Goal: Task Accomplishment & Management: Manage account settings

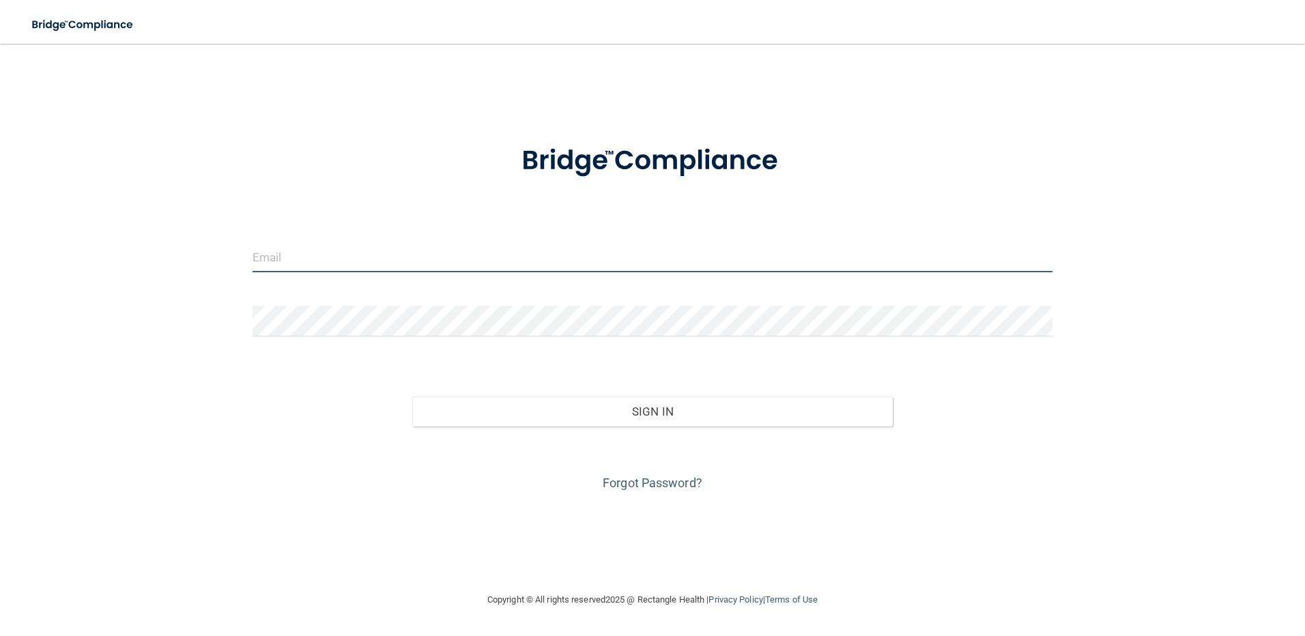
type input "[EMAIL_ADDRESS][DOMAIN_NAME]"
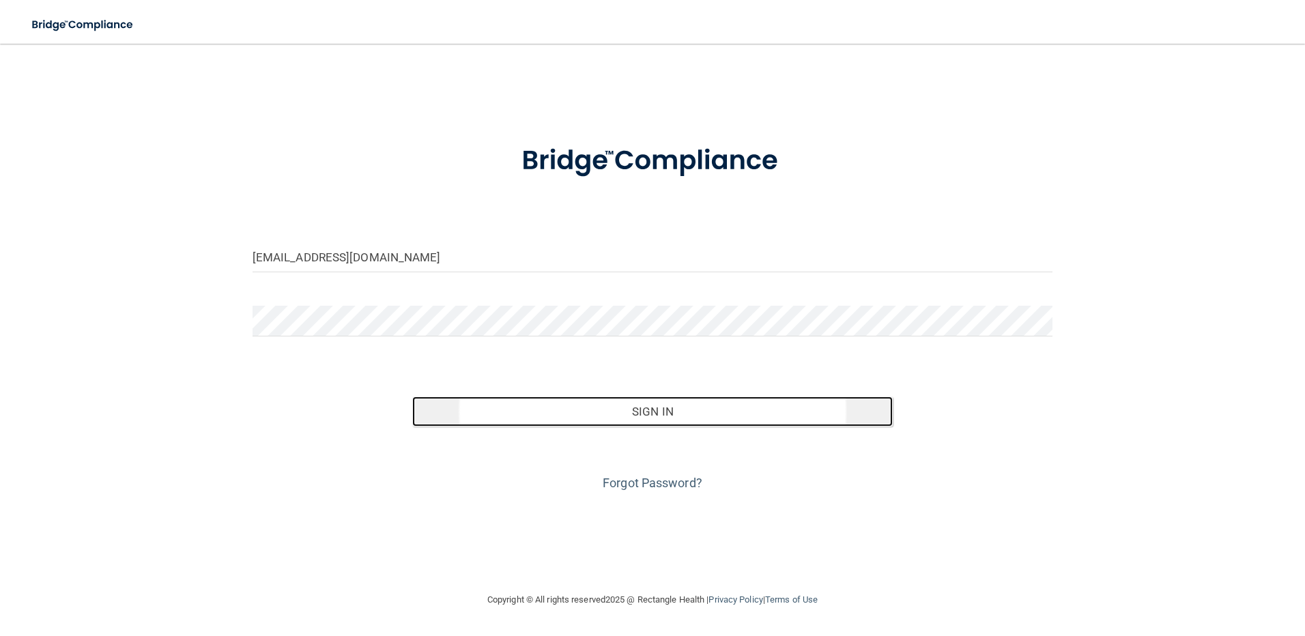
click at [667, 409] on button "Sign In" at bounding box center [652, 412] width 481 height 30
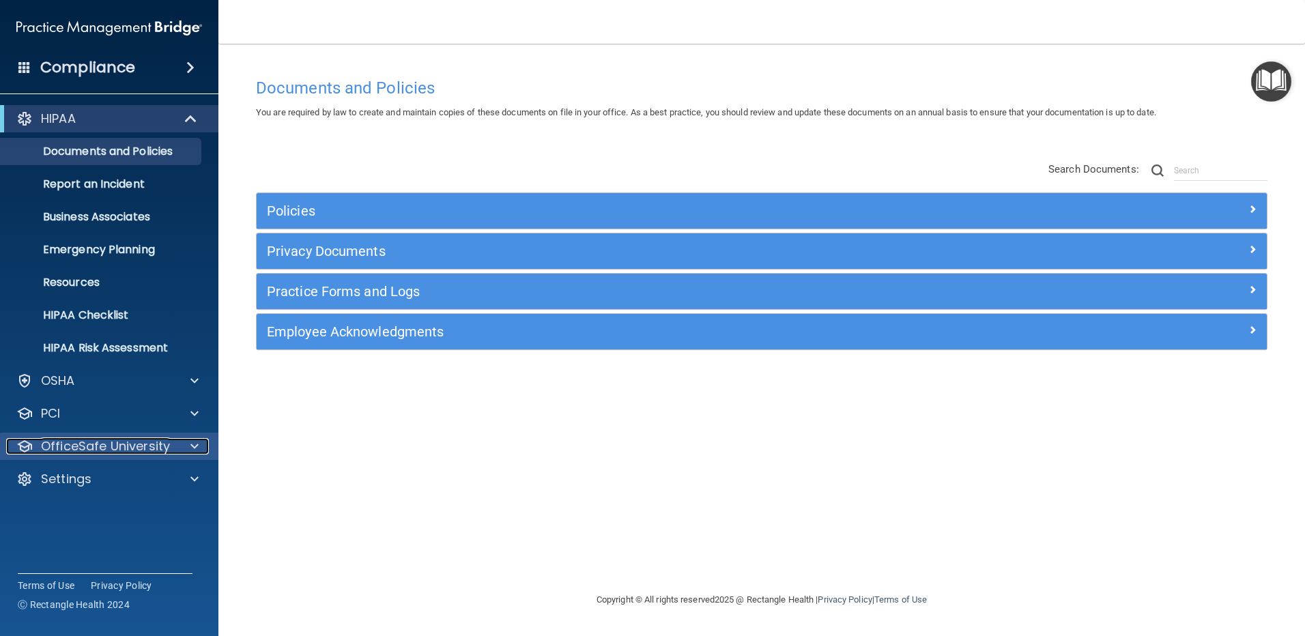
click at [198, 446] on span at bounding box center [194, 446] width 8 height 16
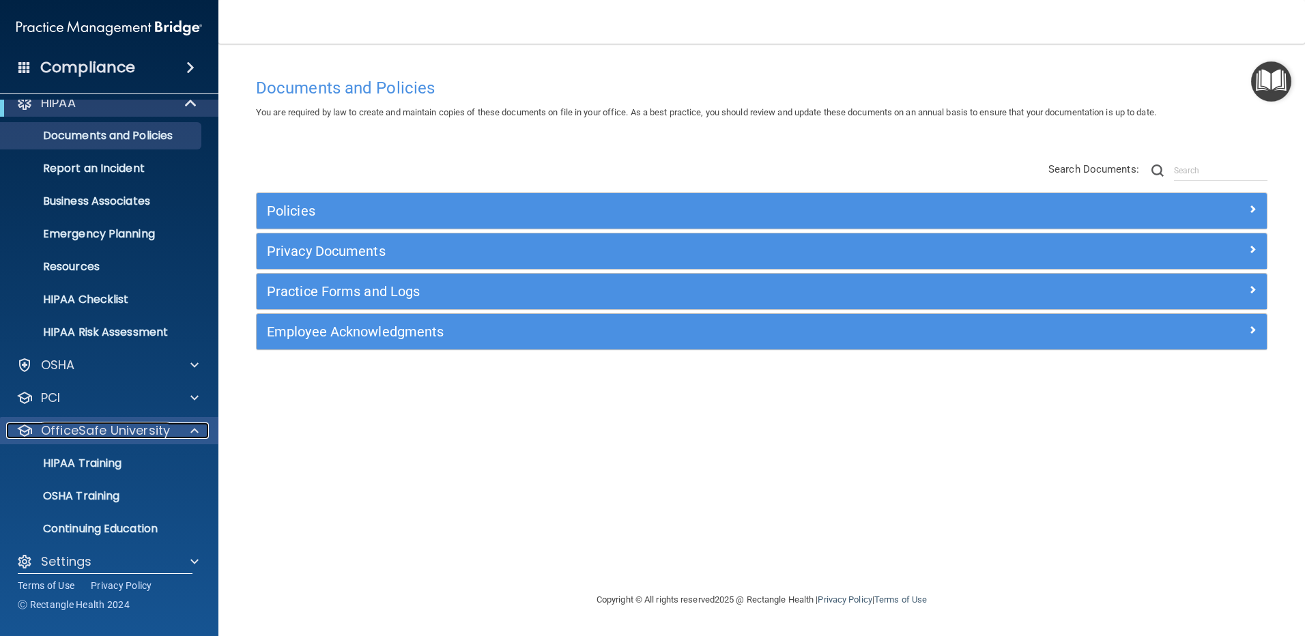
scroll to position [29, 0]
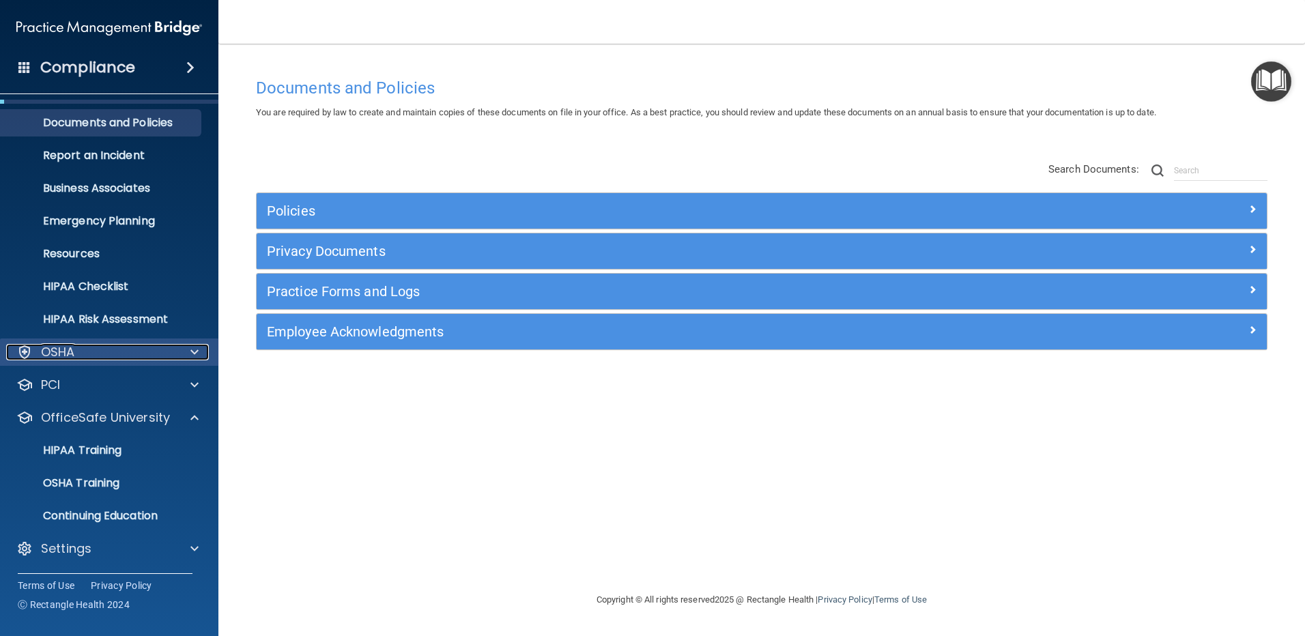
click at [190, 347] on div at bounding box center [192, 352] width 34 height 16
click at [193, 345] on span at bounding box center [194, 352] width 8 height 16
click at [147, 446] on div "HIPAA Training" at bounding box center [102, 451] width 186 height 14
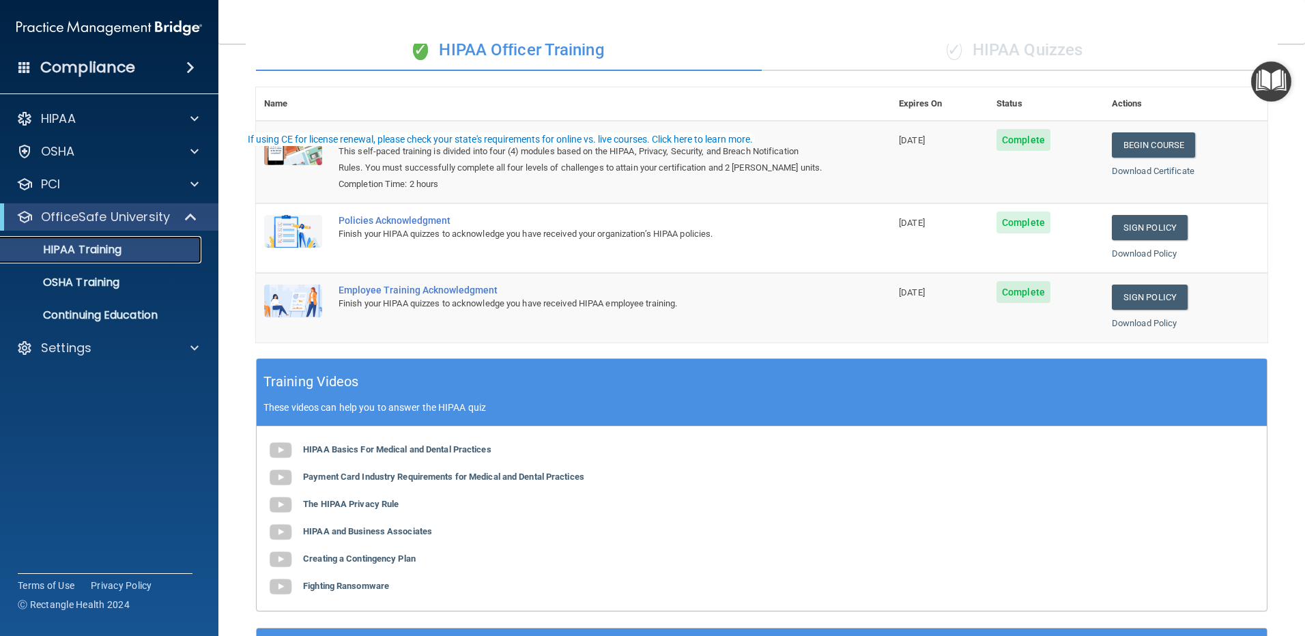
scroll to position [266, 0]
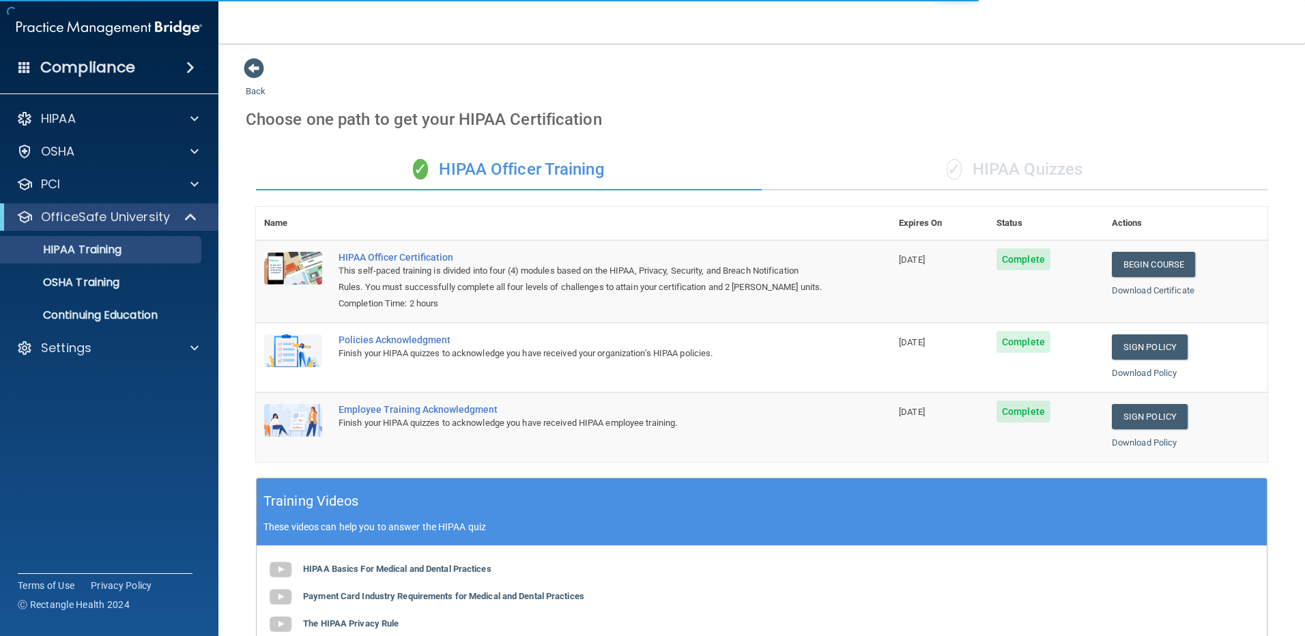
click at [190, 66] on span at bounding box center [190, 67] width 8 height 16
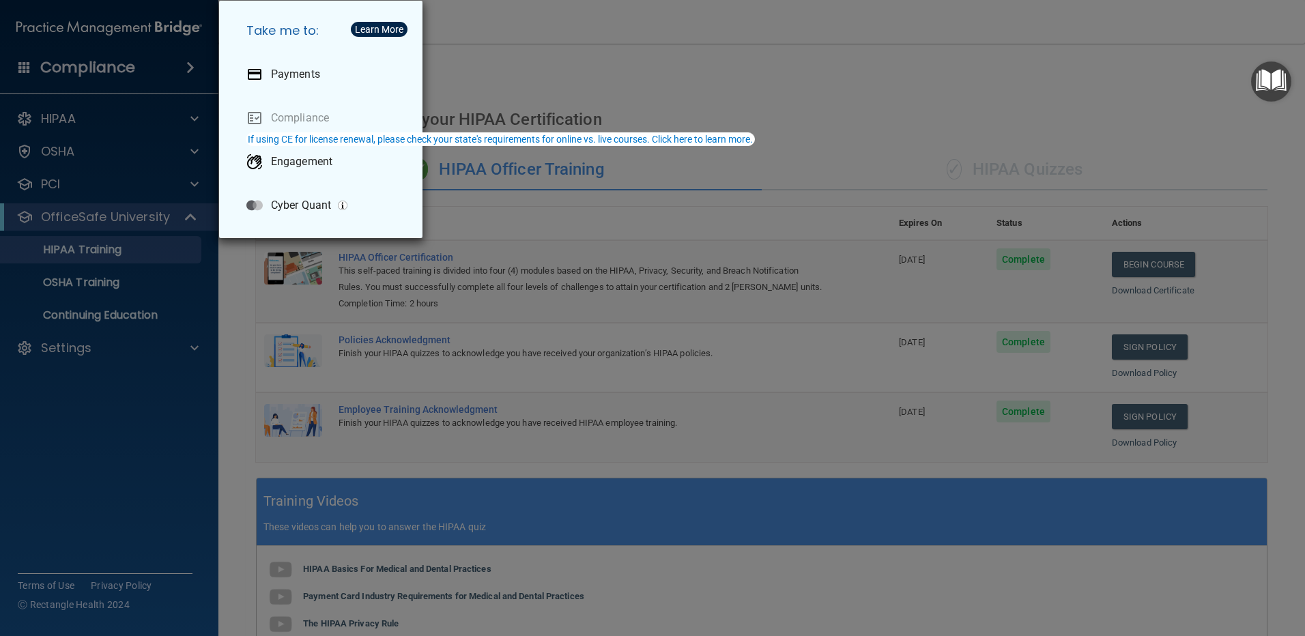
click at [122, 113] on div "Take me to: Payments Compliance Engagement Cyber Quant" at bounding box center [652, 318] width 1305 height 636
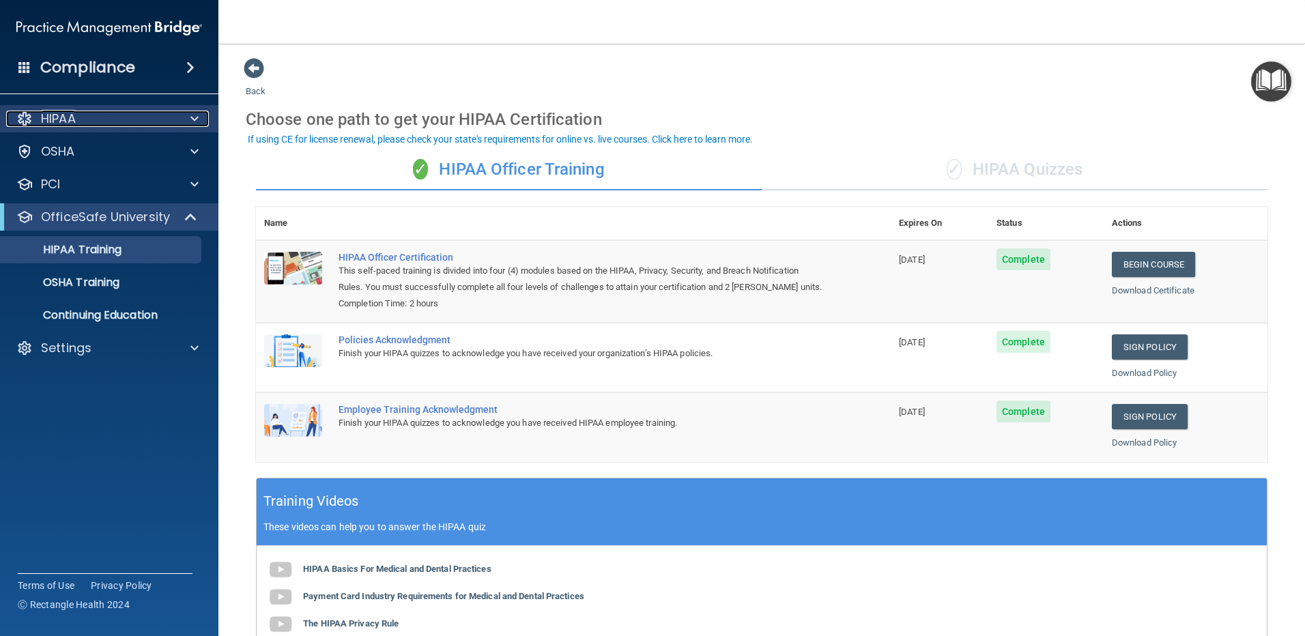
click at [91, 117] on div "HIPAA" at bounding box center [90, 119] width 169 height 16
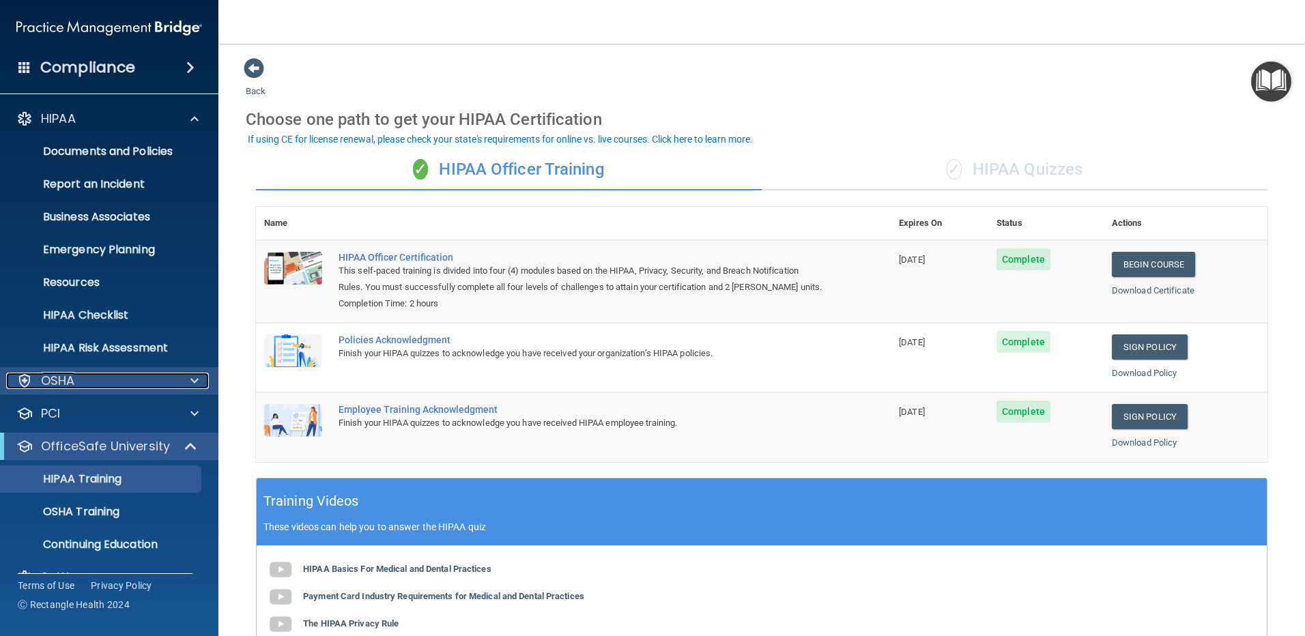
click at [74, 377] on p "OSHA" at bounding box center [58, 381] width 34 height 16
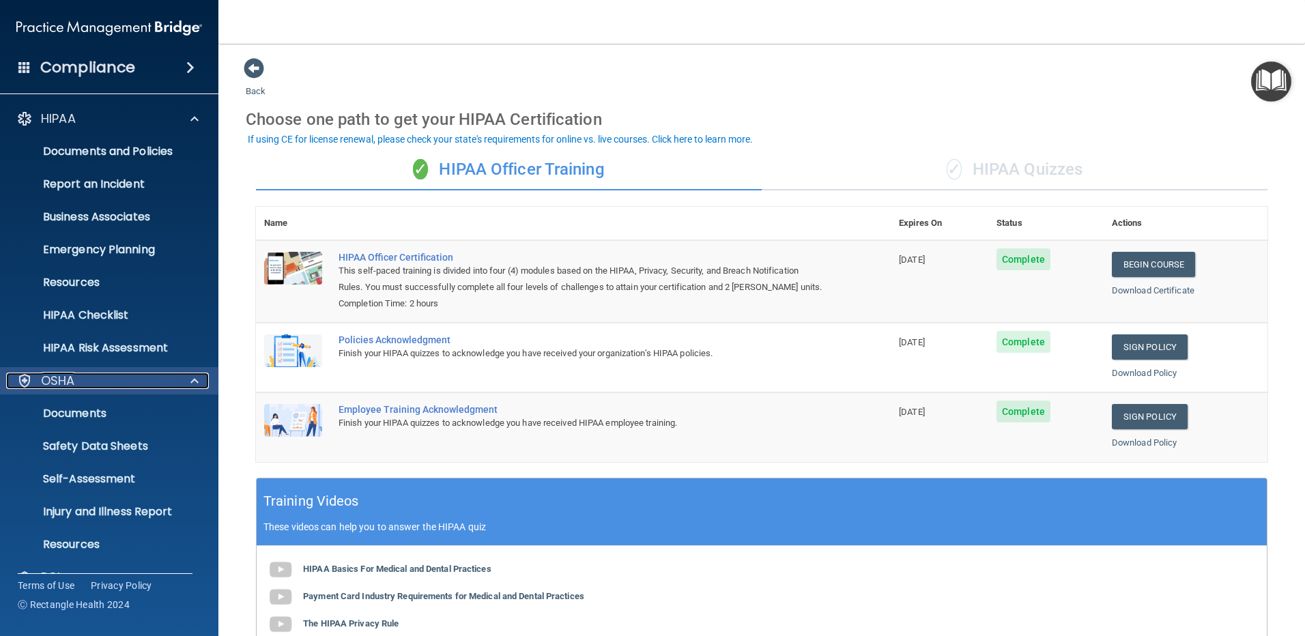
click at [193, 375] on span at bounding box center [194, 381] width 8 height 16
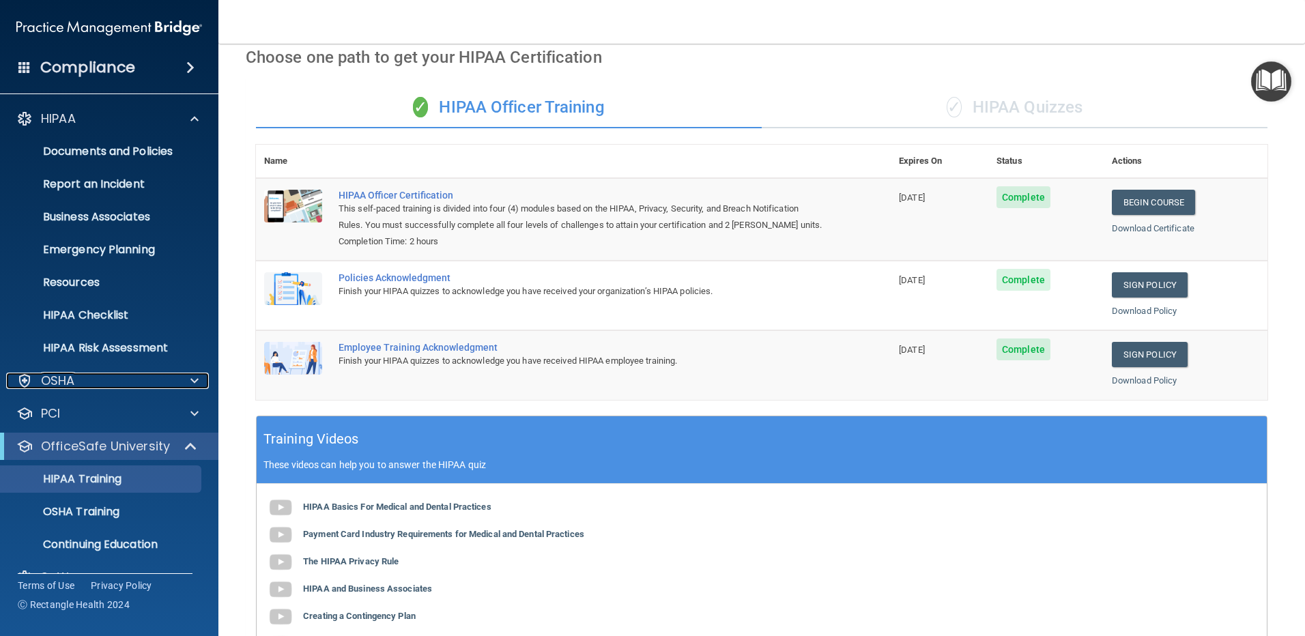
scroll to position [61, 0]
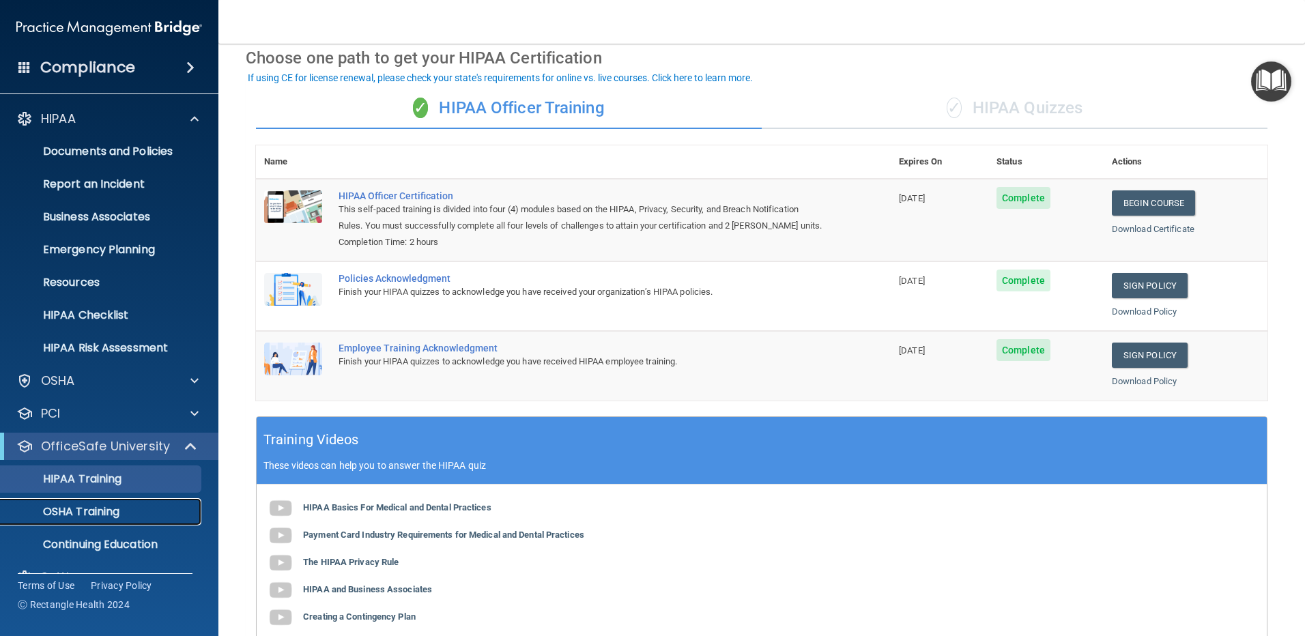
click at [84, 502] on link "OSHA Training" at bounding box center [93, 511] width 215 height 27
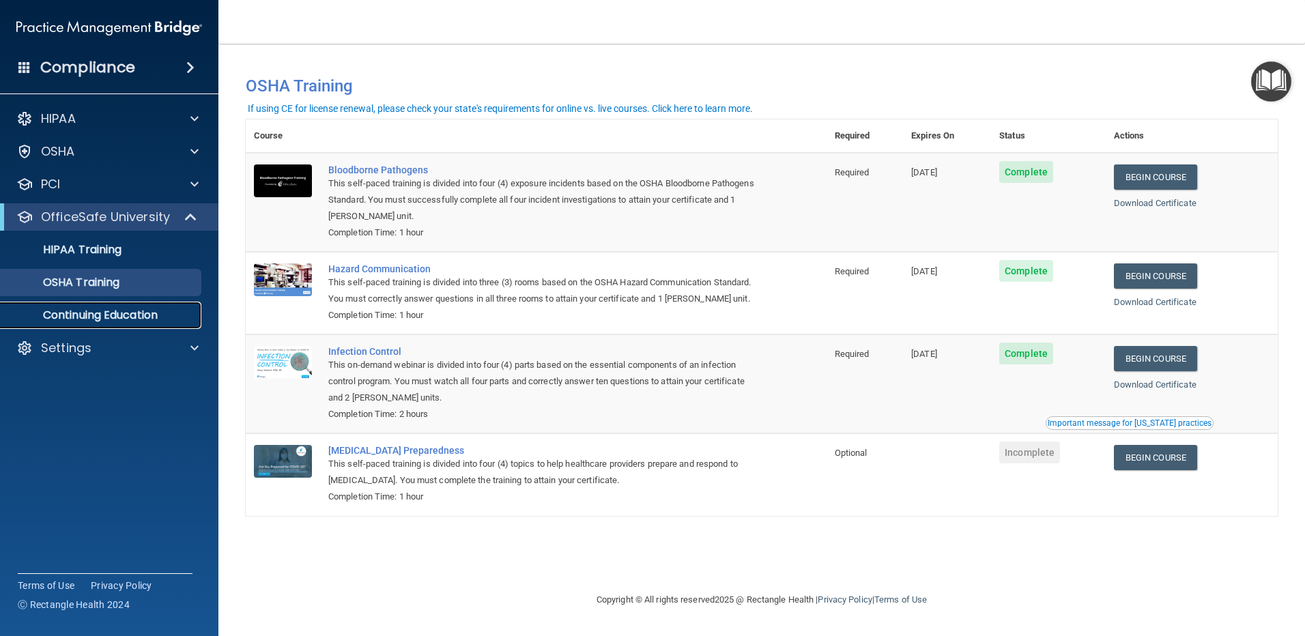
click at [94, 309] on p "Continuing Education" at bounding box center [102, 316] width 186 height 14
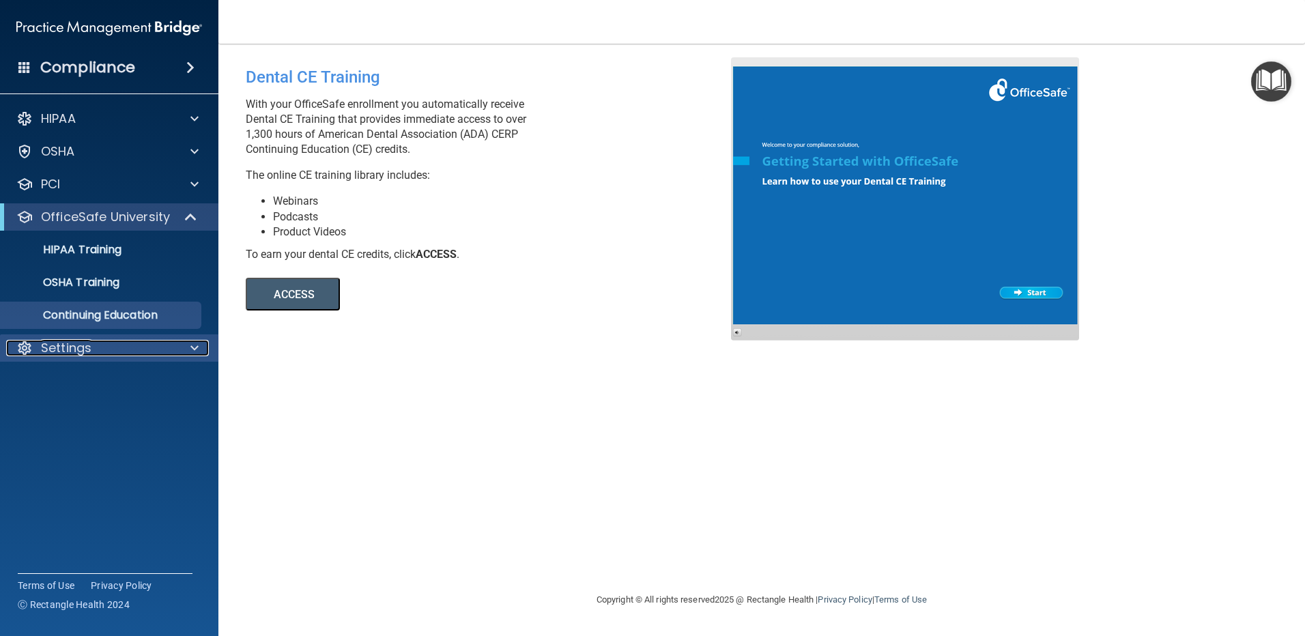
click at [195, 342] on span at bounding box center [194, 348] width 8 height 16
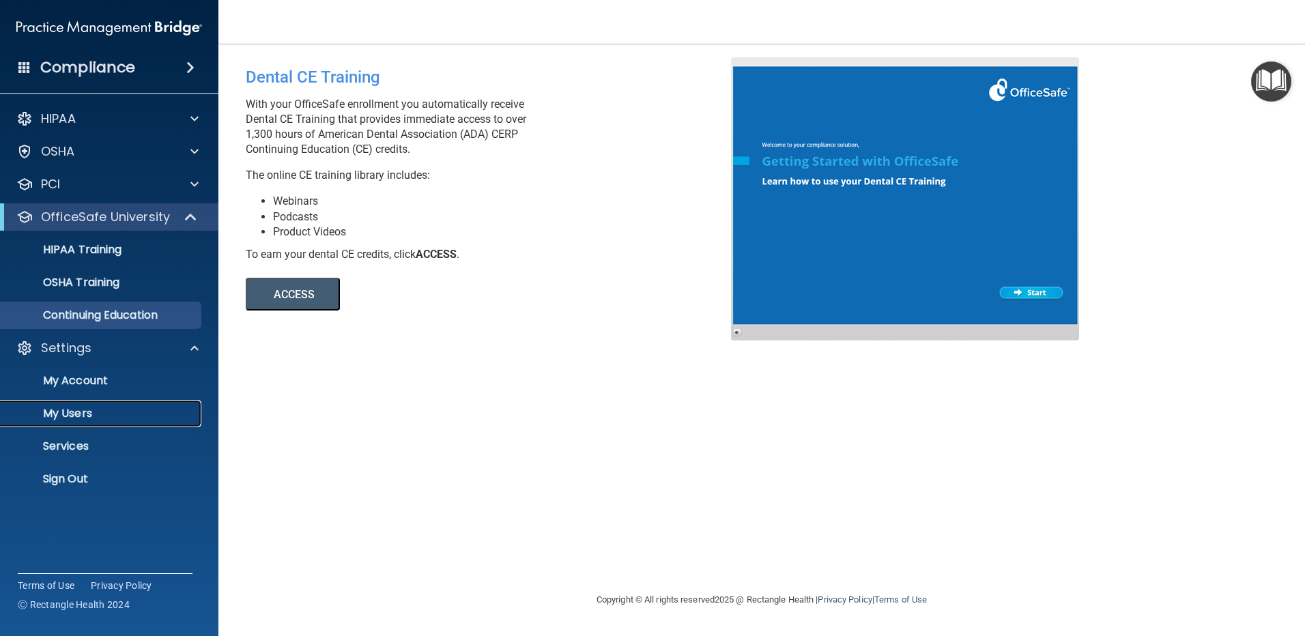
click at [73, 407] on p "My Users" at bounding box center [102, 414] width 186 height 14
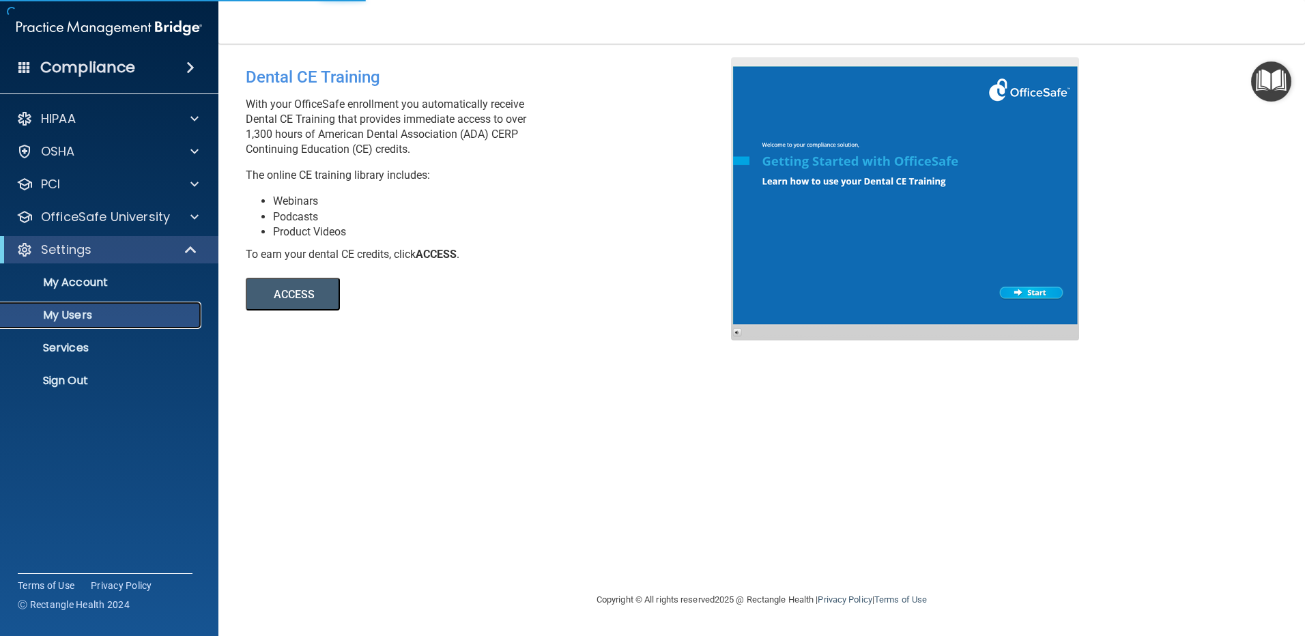
select select "20"
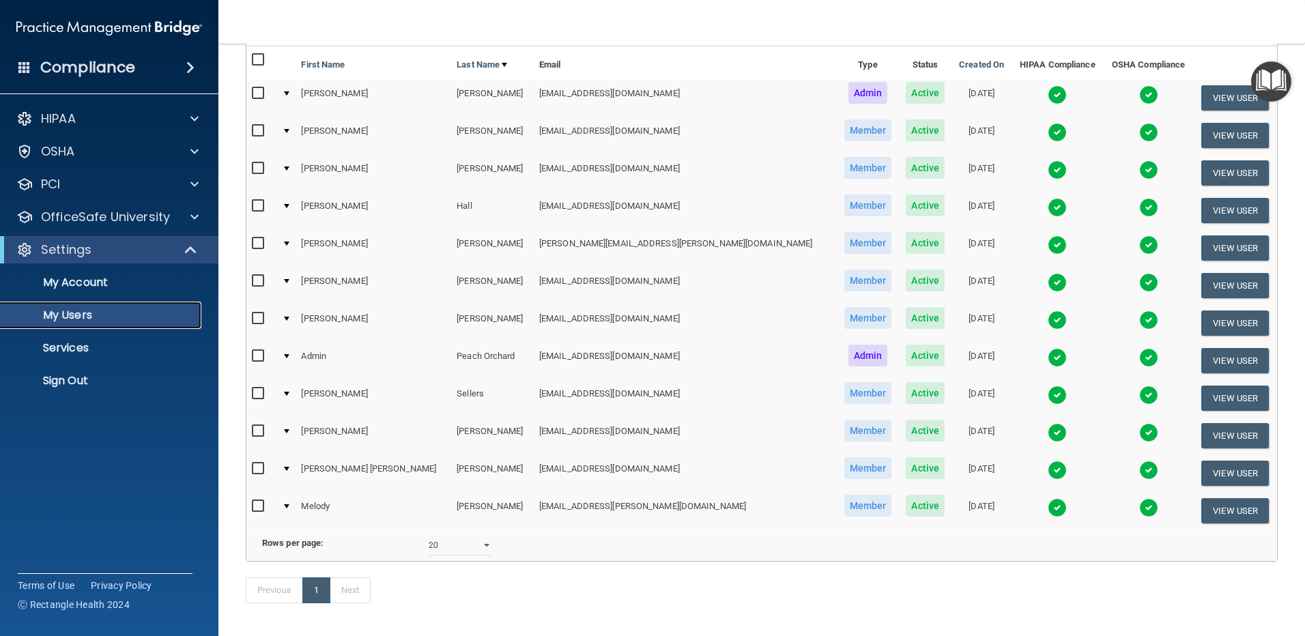
scroll to position [137, 0]
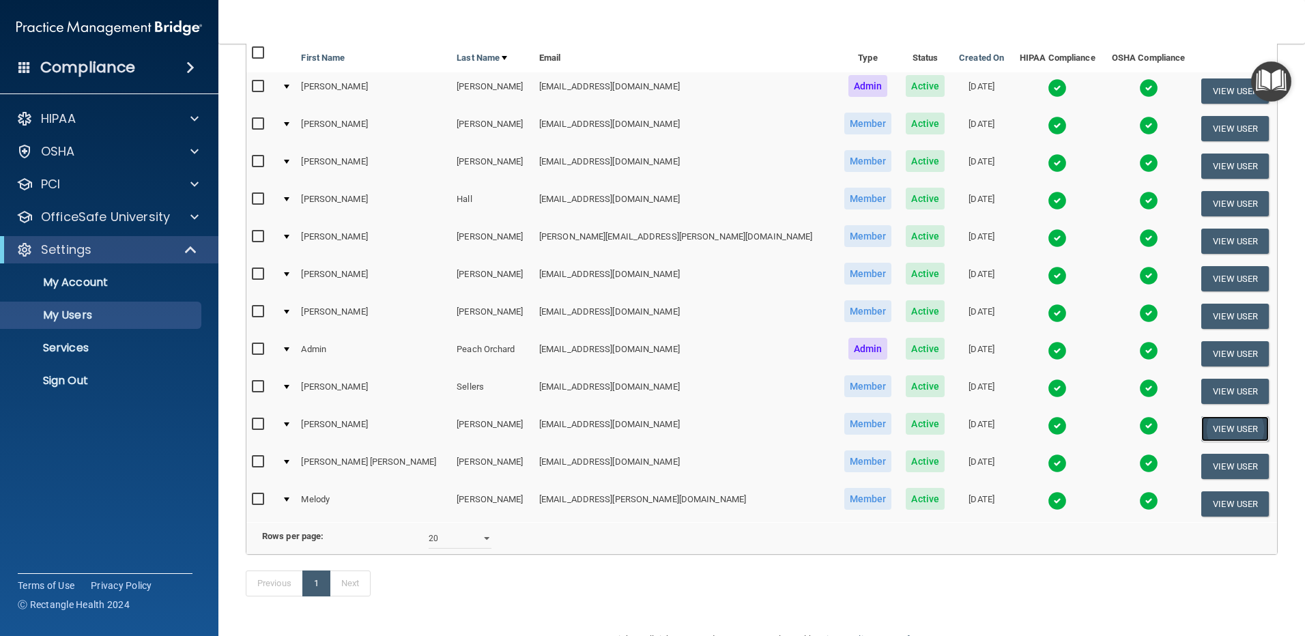
click at [1215, 427] on button "View User" at bounding box center [1235, 428] width 68 height 25
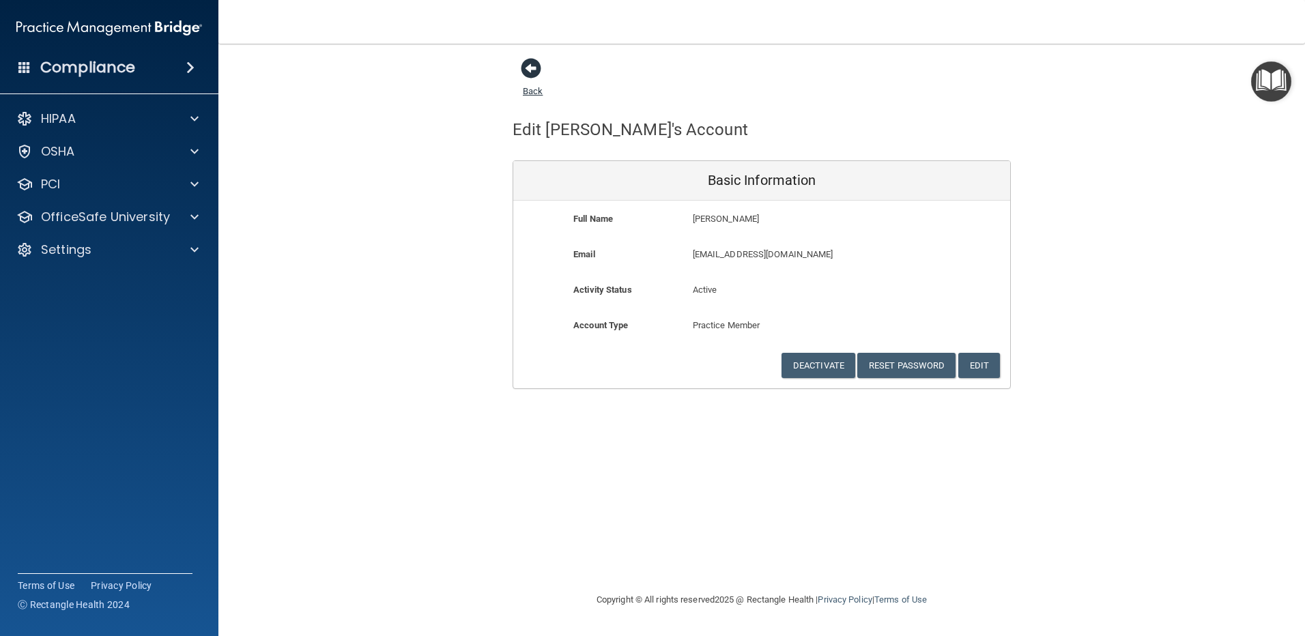
click at [529, 68] on span at bounding box center [531, 68] width 20 height 20
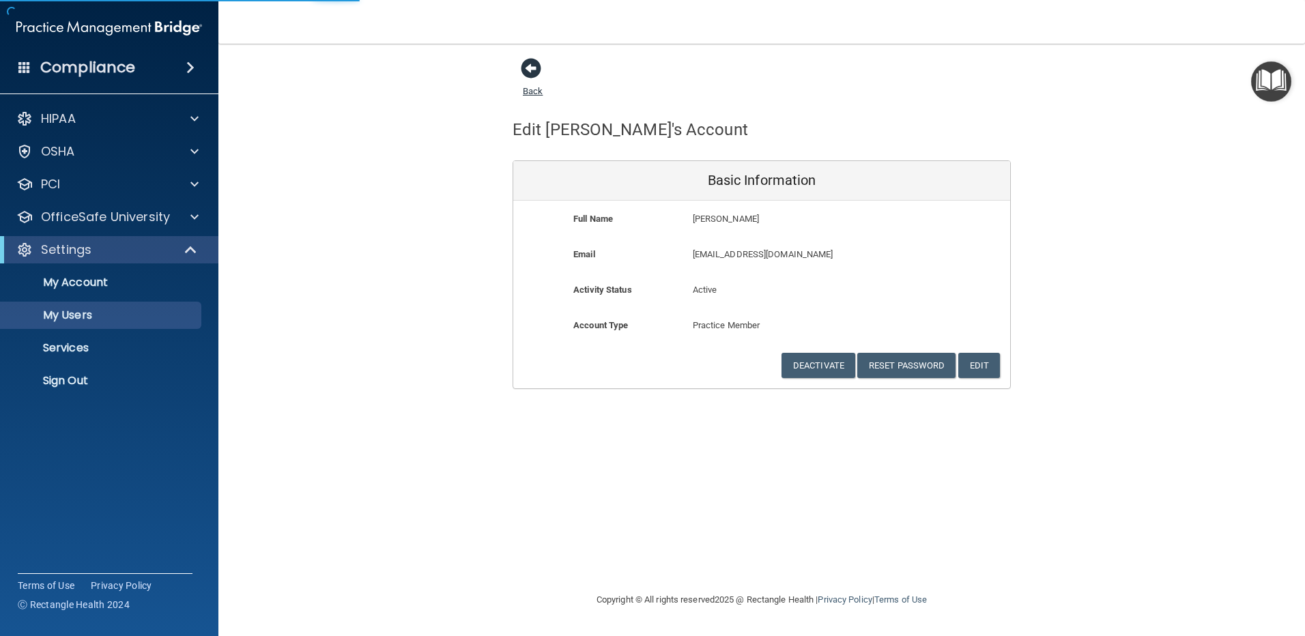
select select "20"
